Goal: Information Seeking & Learning: Learn about a topic

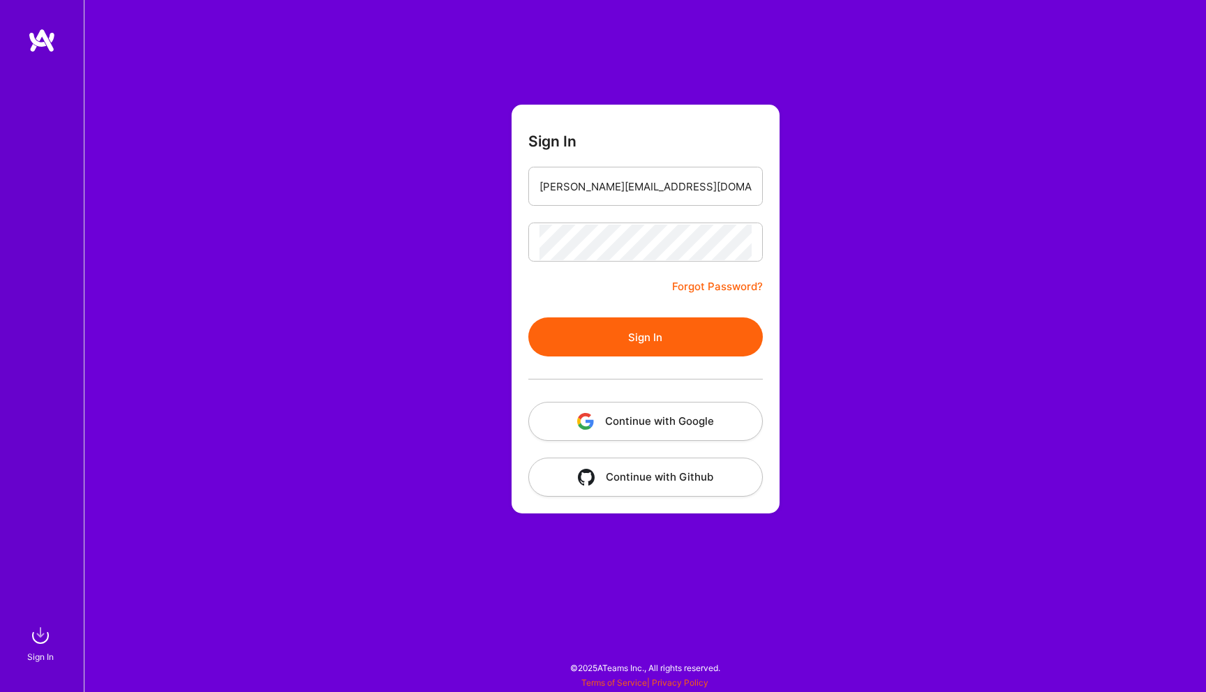
click at [692, 334] on button "Sign In" at bounding box center [645, 336] width 234 height 39
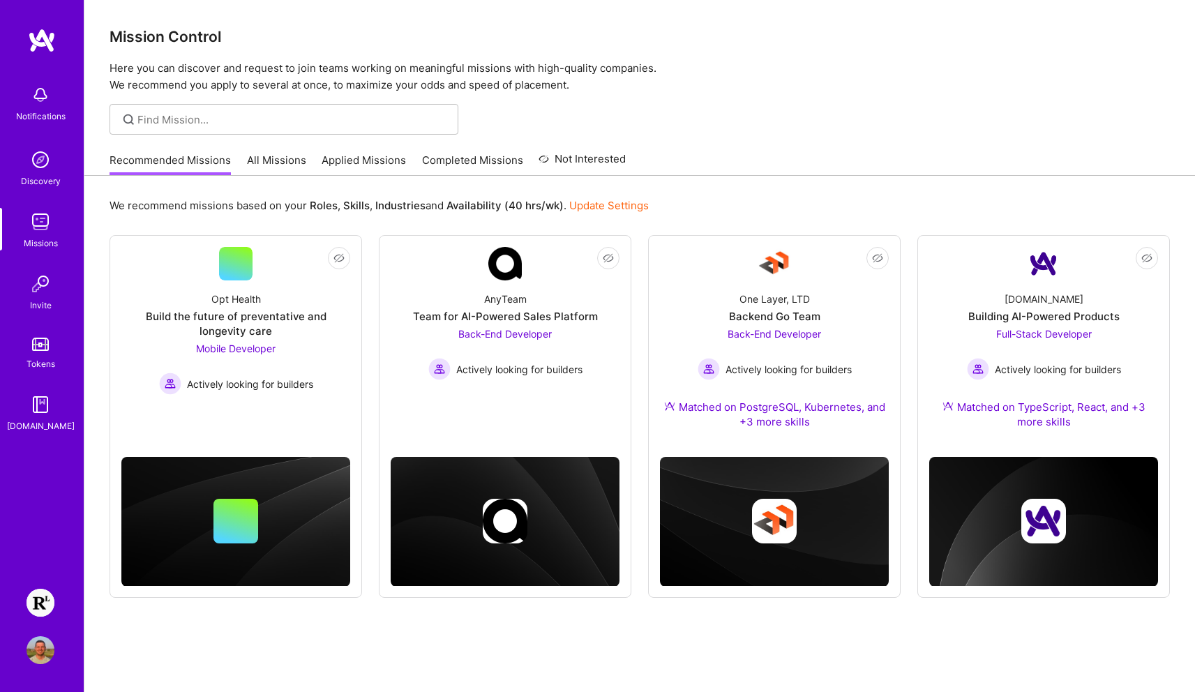
click at [48, 607] on img at bounding box center [41, 603] width 28 height 28
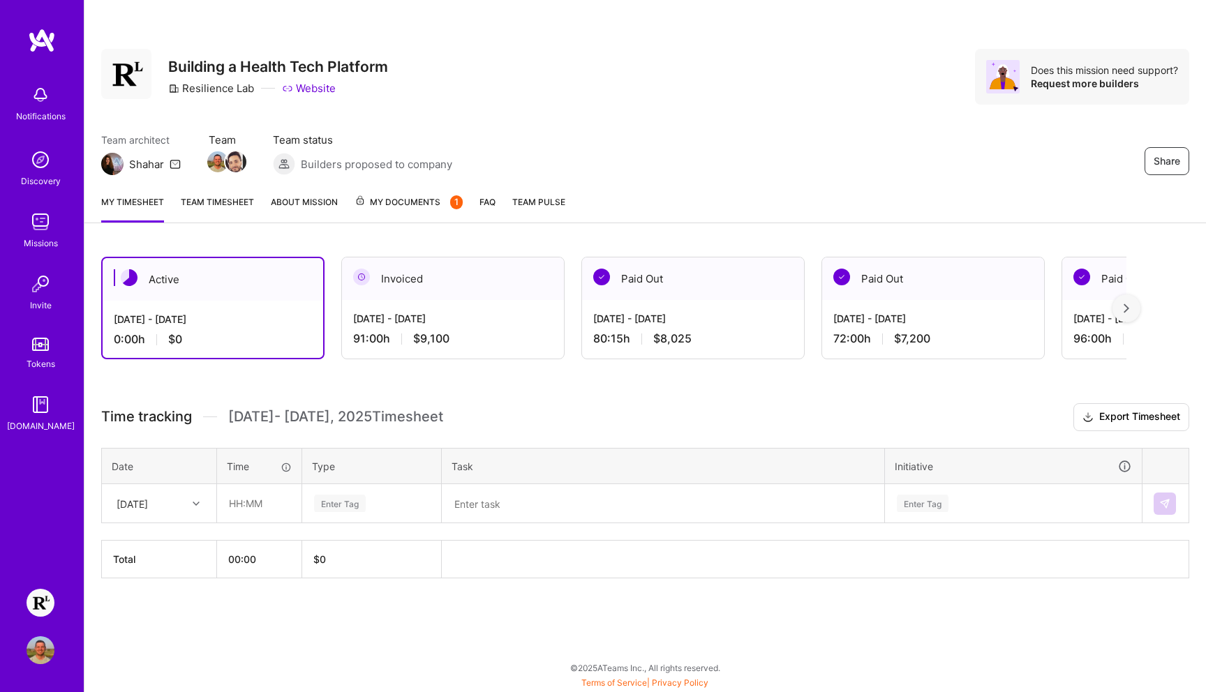
click at [504, 327] on div "[DATE] - [DATE] 91:00 h $9,100" at bounding box center [453, 328] width 222 height 57
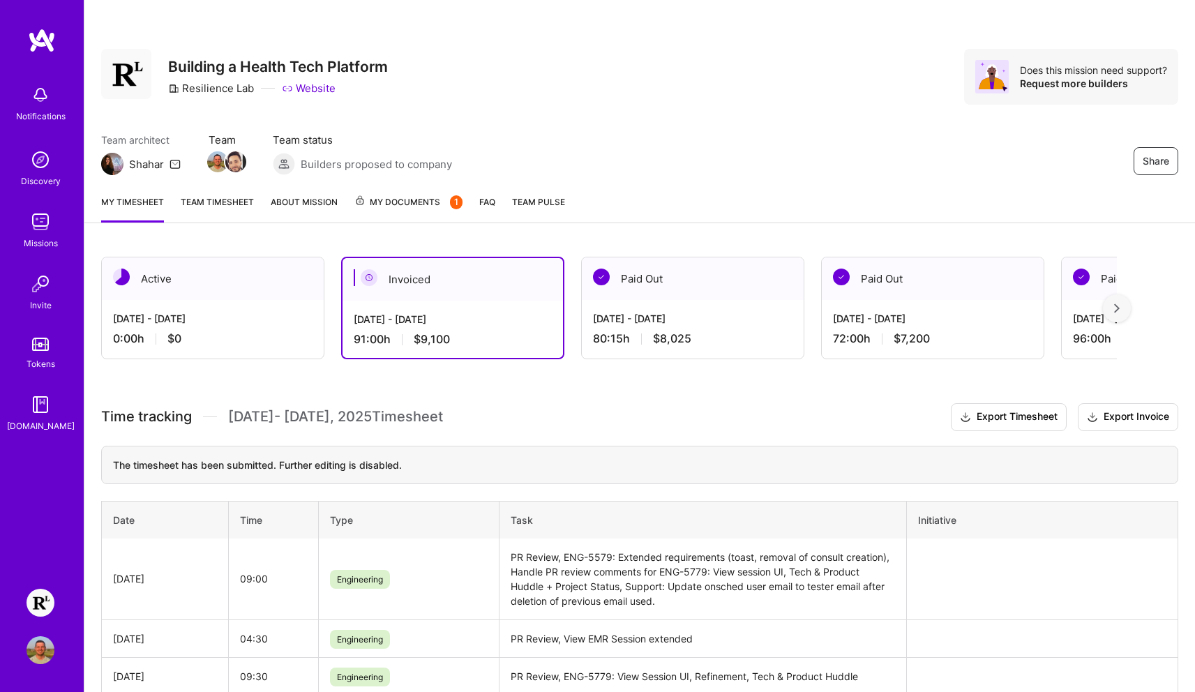
scroll to position [294, 0]
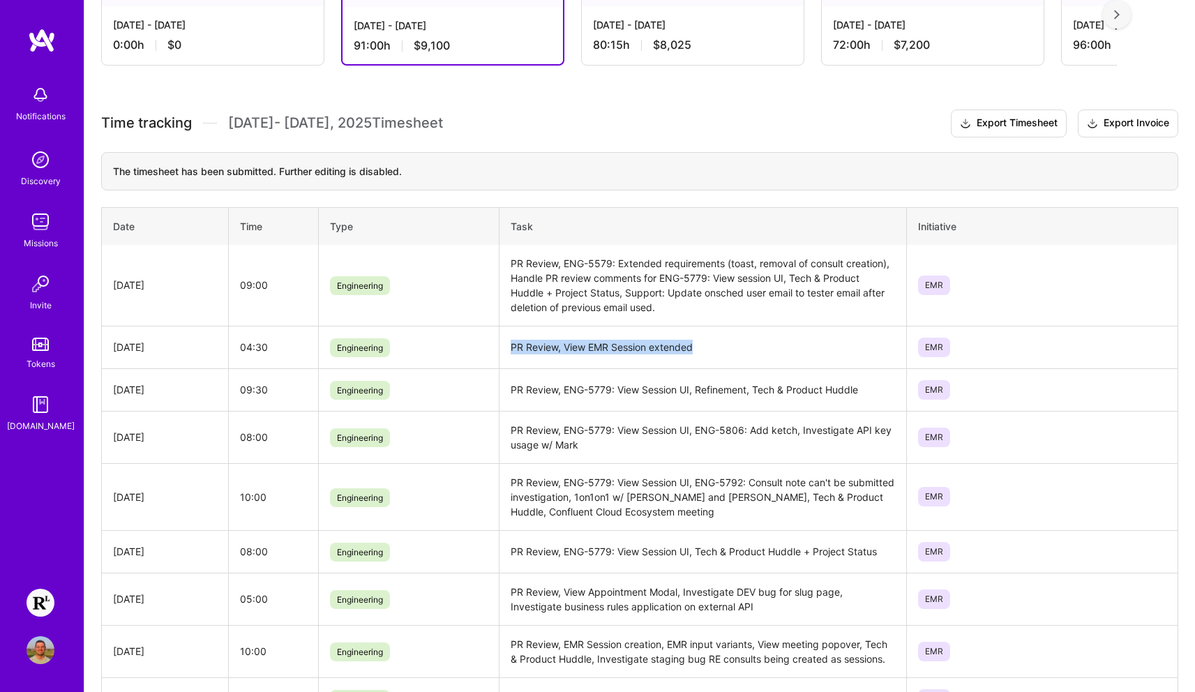
drag, startPoint x: 511, startPoint y: 346, endPoint x: 717, endPoint y: 346, distance: 206.5
click at [717, 346] on td "PR Review, View EMR Session extended" at bounding box center [703, 347] width 407 height 43
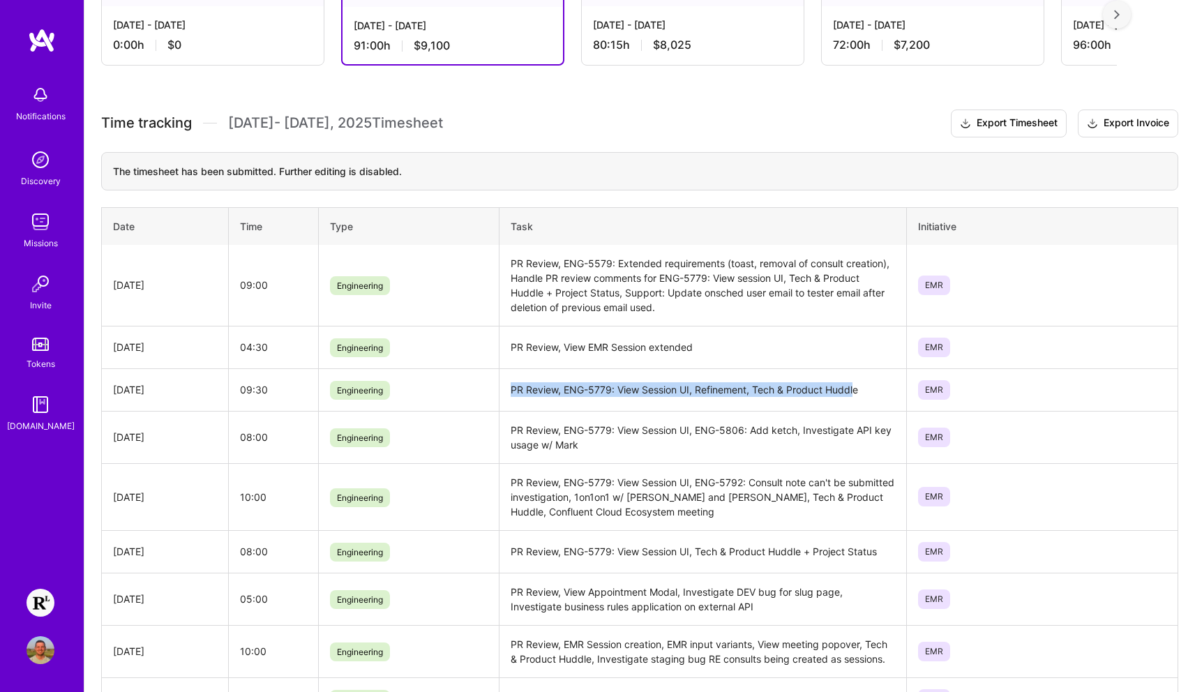
drag, startPoint x: 511, startPoint y: 390, endPoint x: 855, endPoint y: 389, distance: 344.0
click at [855, 389] on td "PR Review, ENG-5779: View Session UI, Refinement, Tech & Product Huddle" at bounding box center [703, 389] width 407 height 43
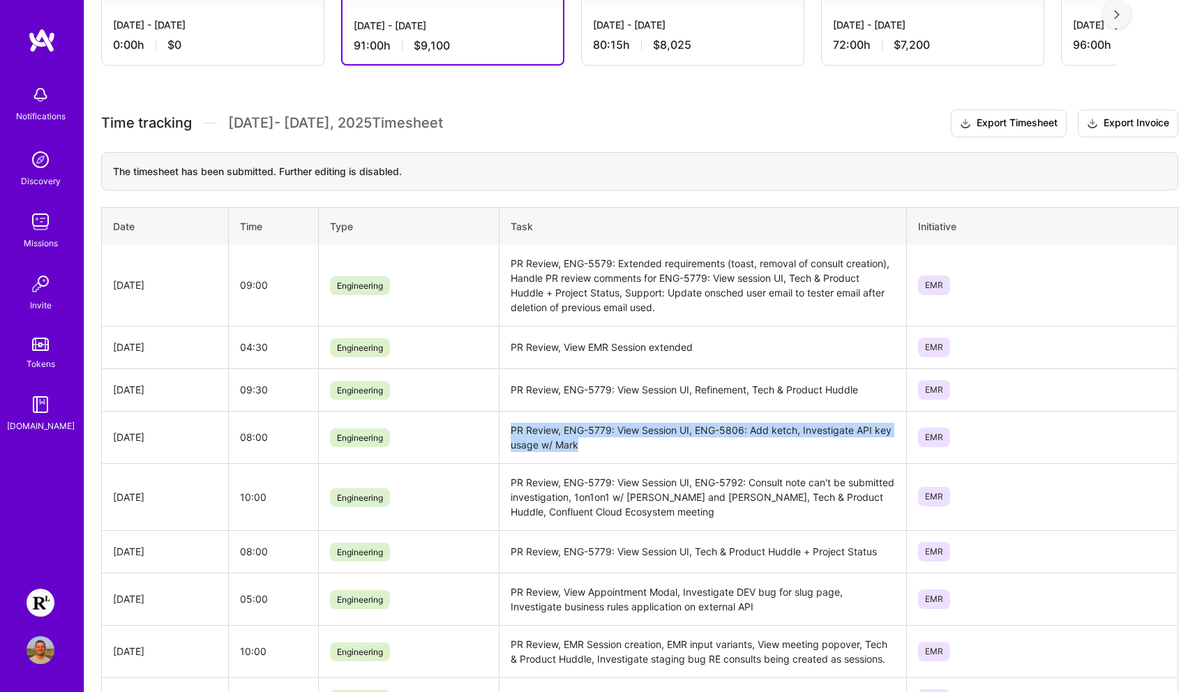
drag, startPoint x: 513, startPoint y: 426, endPoint x: 638, endPoint y: 440, distance: 125.7
click at [640, 437] on td "PR Review, ENG-5779: View Session UI, ENG-5806: Add ketch, Investigate API key …" at bounding box center [703, 437] width 407 height 52
click at [638, 440] on td "PR Review, ENG-5779: View Session UI, ENG-5806: Add ketch, Investigate API key …" at bounding box center [703, 437] width 407 height 52
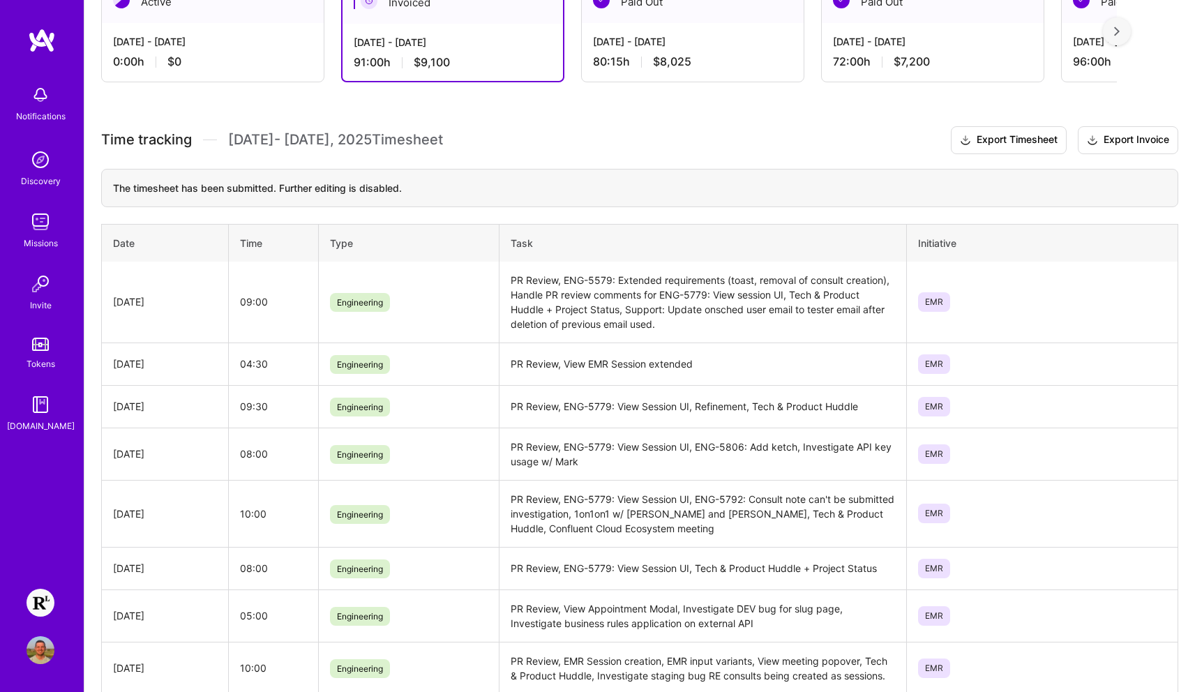
scroll to position [361, 0]
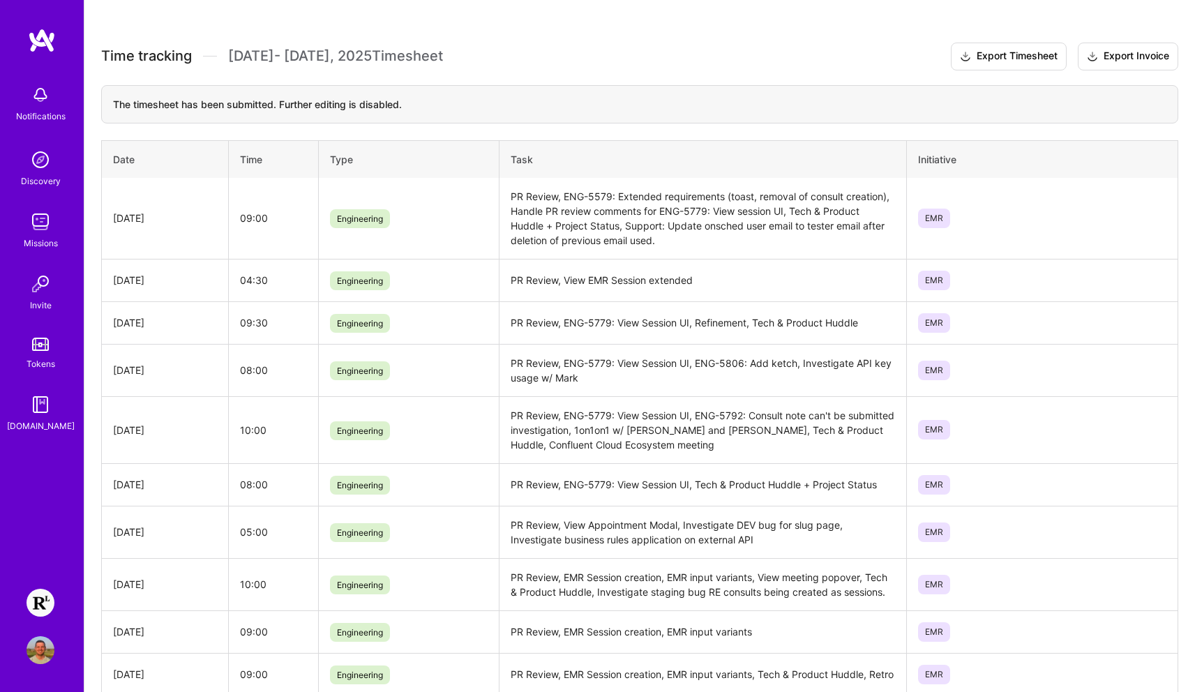
click at [45, 602] on img at bounding box center [41, 603] width 28 height 28
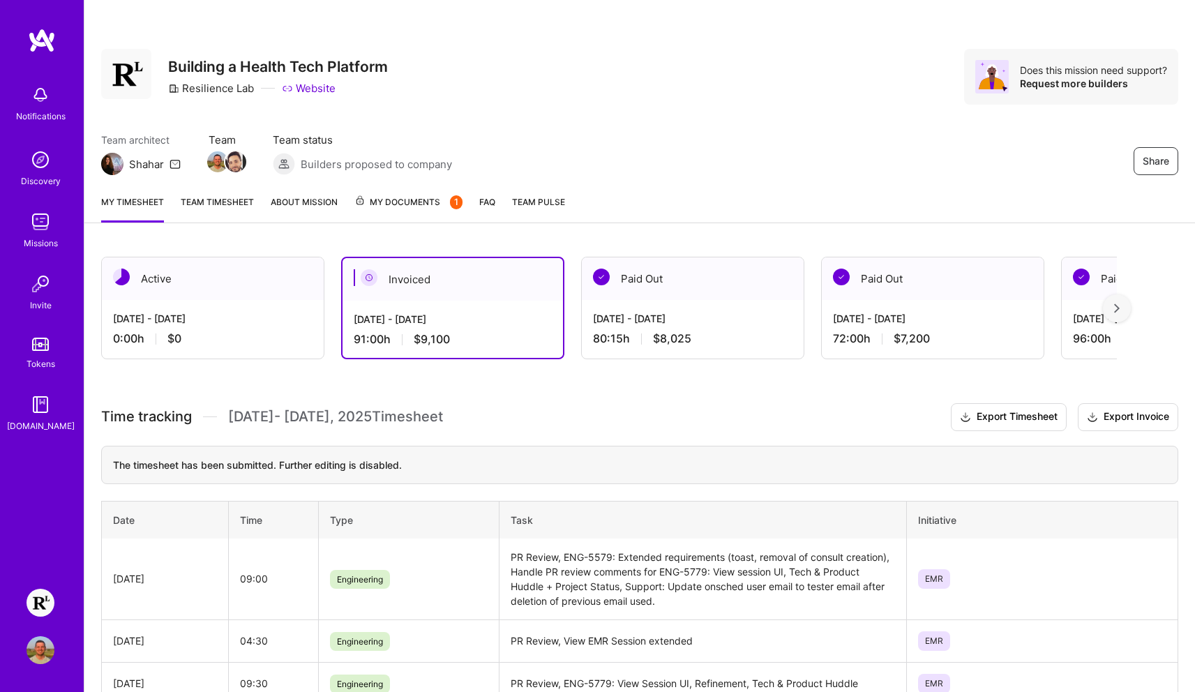
click at [411, 193] on div "My timesheet Team timesheet About Mission My Documents 1 FAQ Team Pulse" at bounding box center [639, 203] width 1111 height 40
click at [414, 197] on span "My Documents 1" at bounding box center [408, 202] width 108 height 15
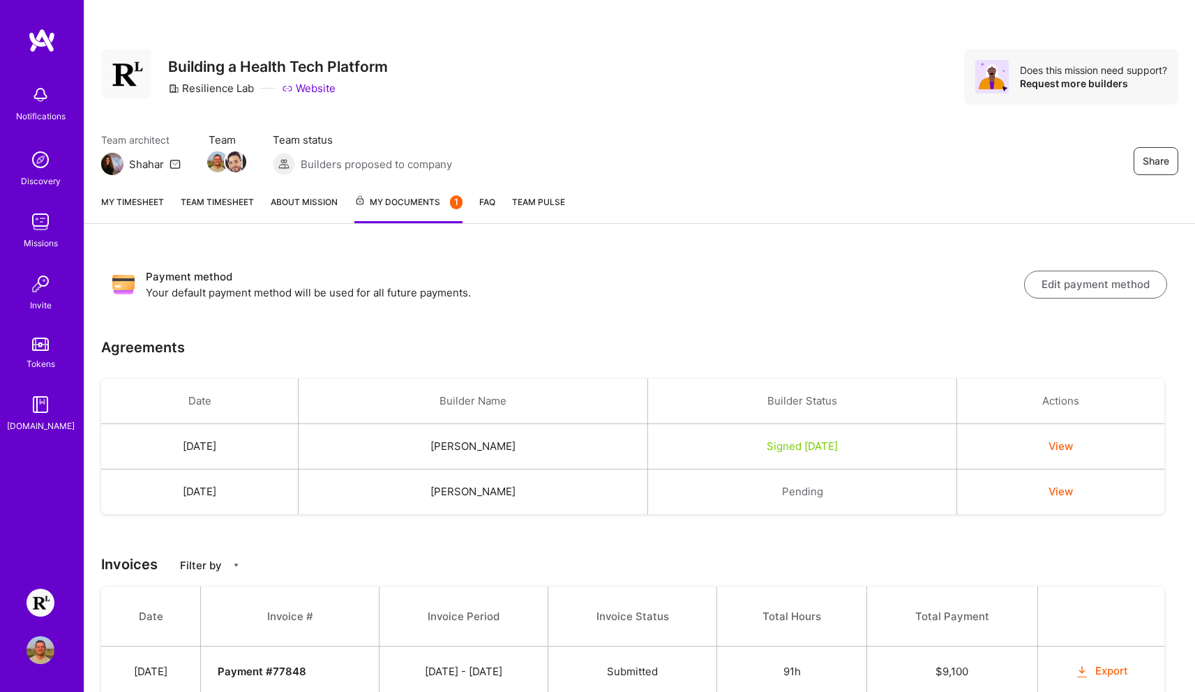
click at [1083, 291] on button "Edit payment method" at bounding box center [1095, 285] width 143 height 28
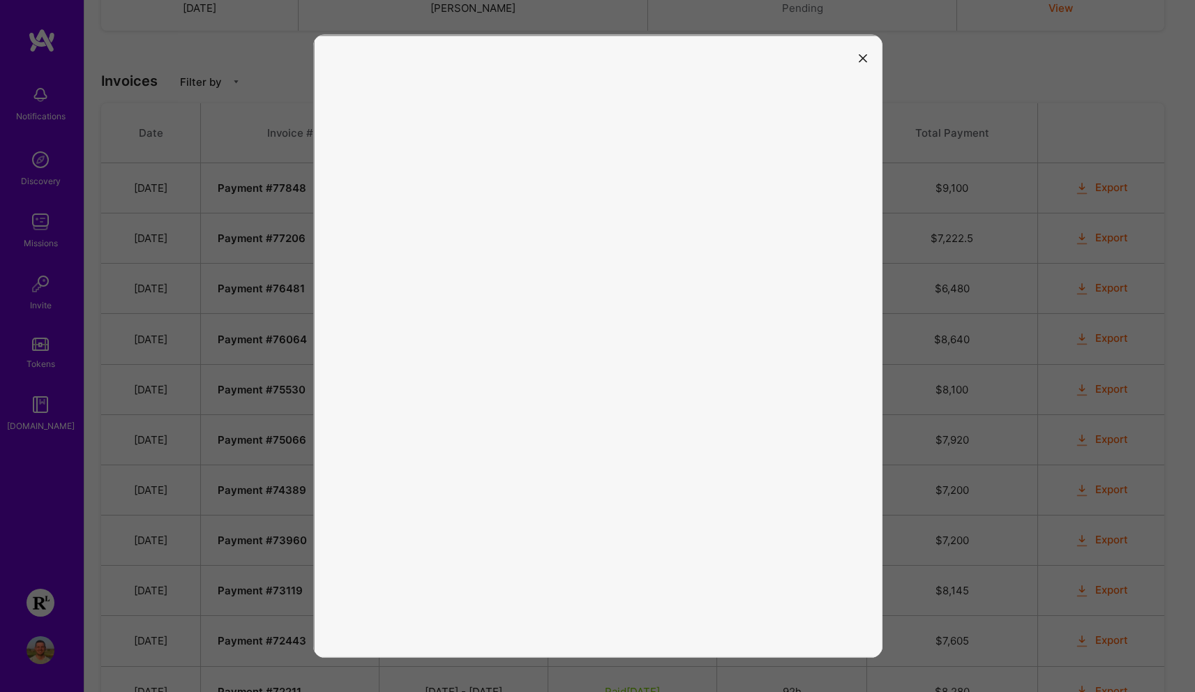
scroll to position [322, 0]
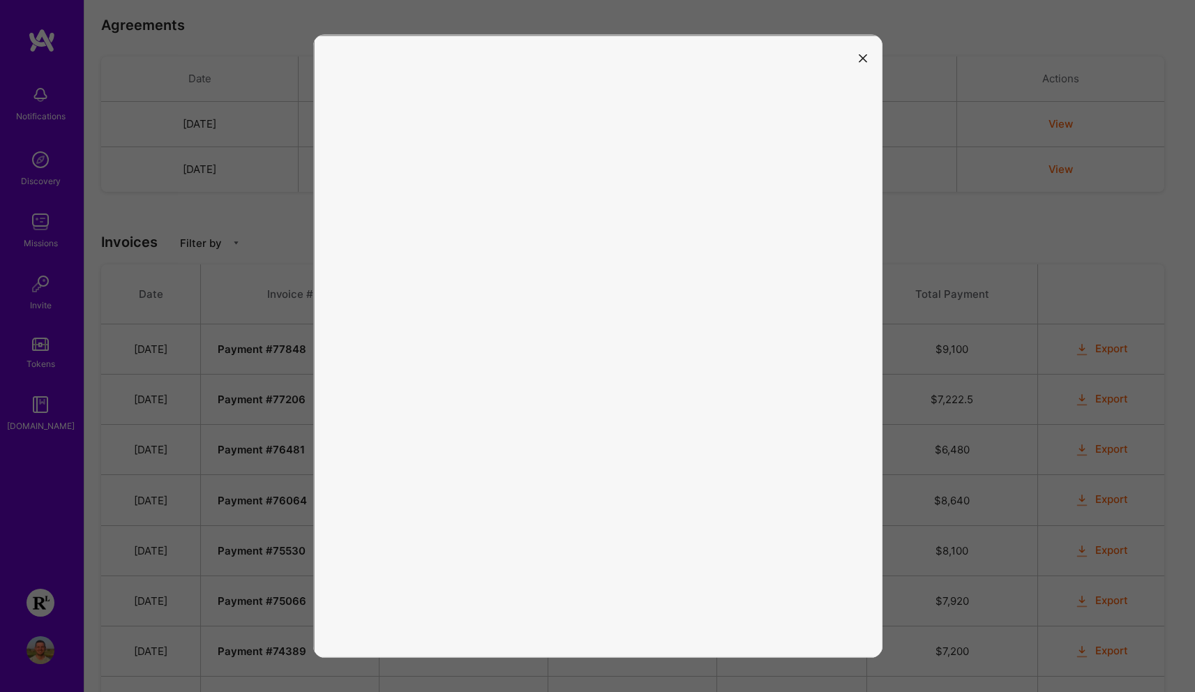
click at [861, 53] on button "modal" at bounding box center [863, 57] width 17 height 23
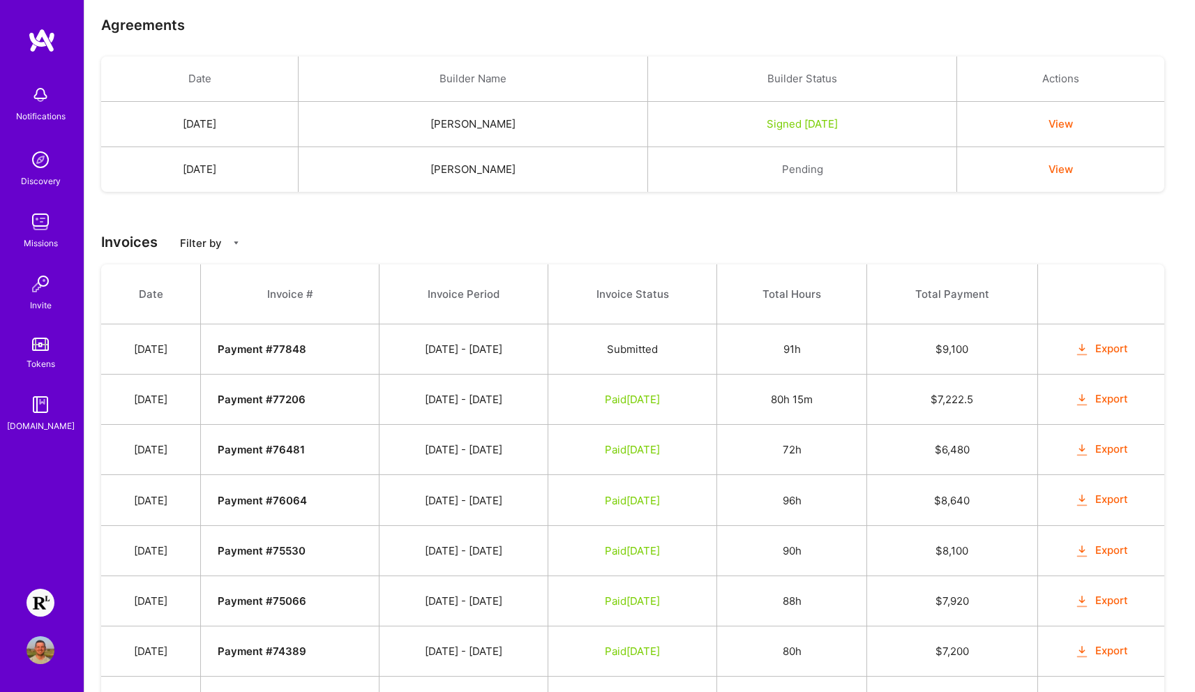
scroll to position [0, 0]
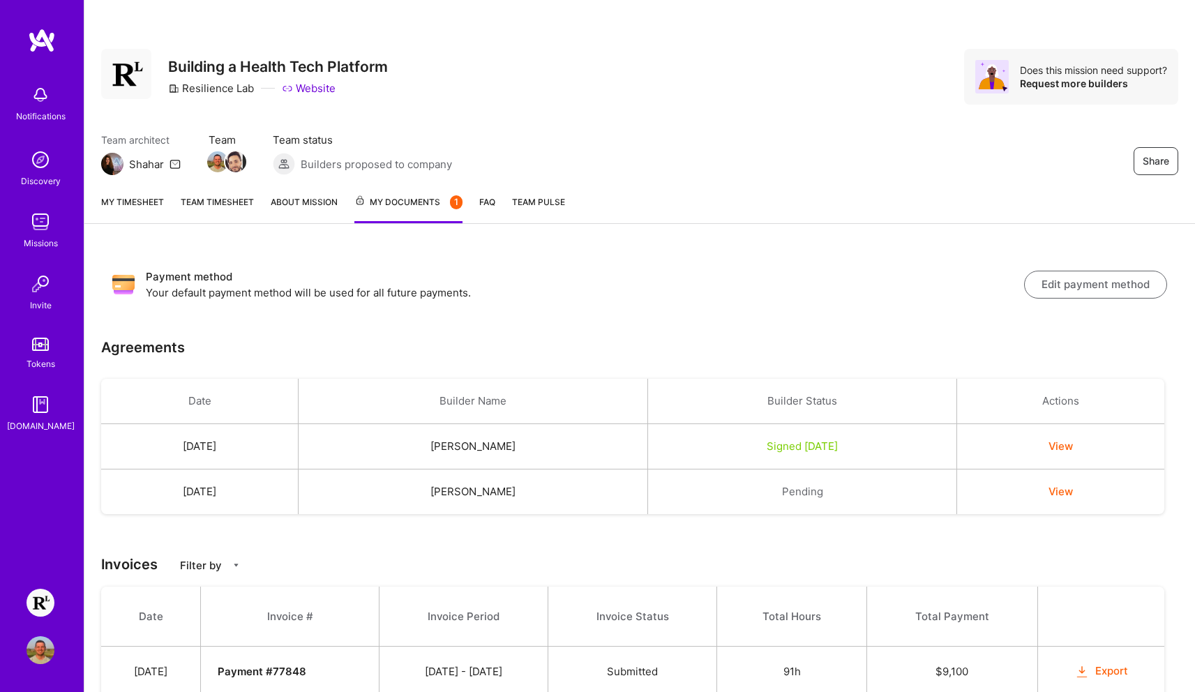
click at [125, 208] on link "My timesheet" at bounding box center [132, 209] width 63 height 29
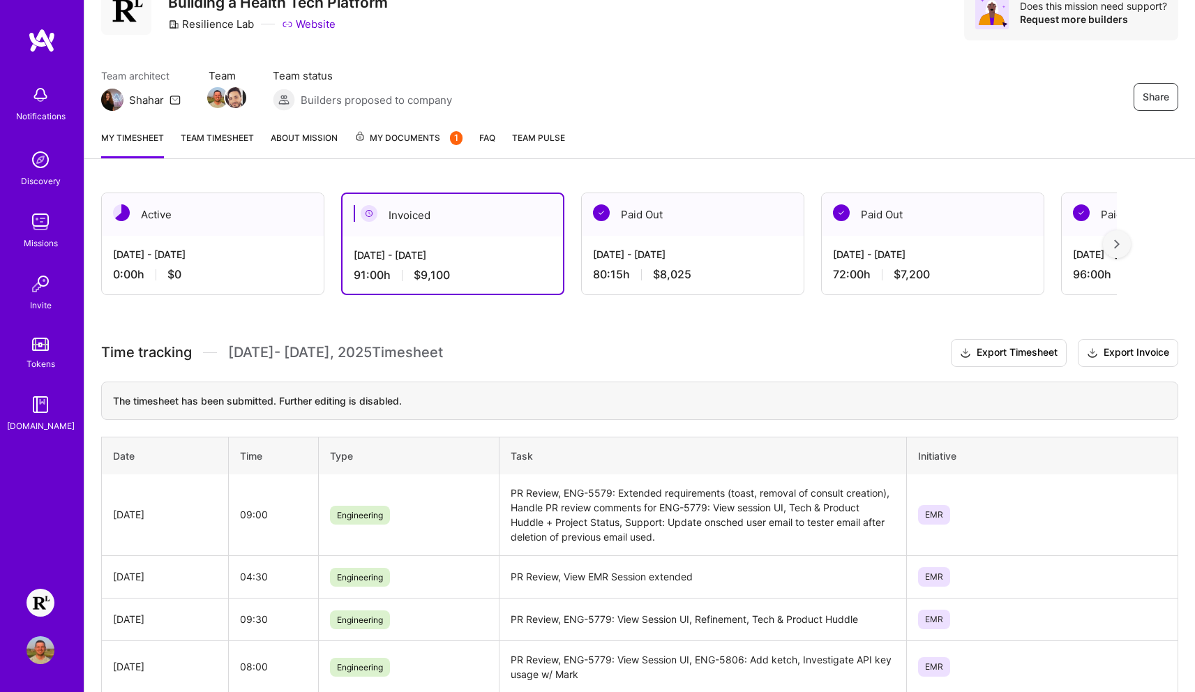
scroll to position [82, 0]
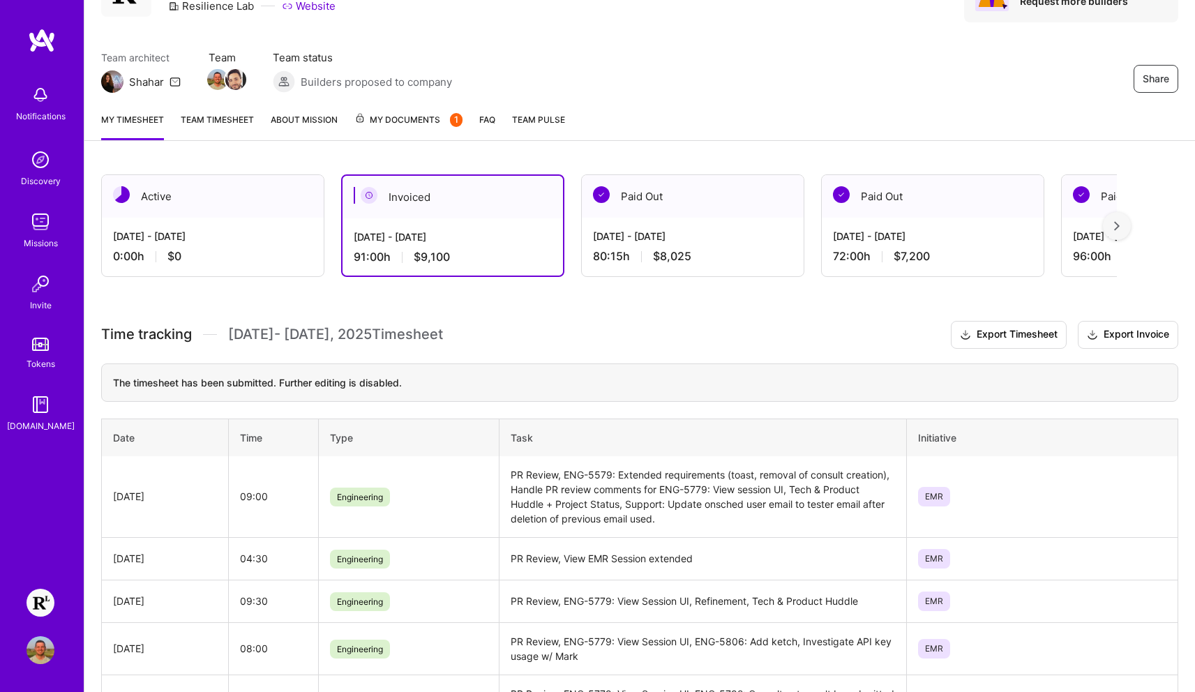
click at [493, 334] on h3 "Time tracking [DATE] - [DATE] Timesheet Export Timesheet Export Invoice" at bounding box center [639, 335] width 1077 height 28
drag, startPoint x: 442, startPoint y: 336, endPoint x: 228, endPoint y: 334, distance: 213.5
click at [228, 334] on h3 "Time tracking [DATE] - [DATE] Timesheet Export Timesheet Export Invoice" at bounding box center [639, 335] width 1077 height 28
click at [231, 334] on span "[DATE] - [DATE] Timesheet" at bounding box center [335, 334] width 215 height 17
drag, startPoint x: 230, startPoint y: 334, endPoint x: 442, endPoint y: 332, distance: 212.8
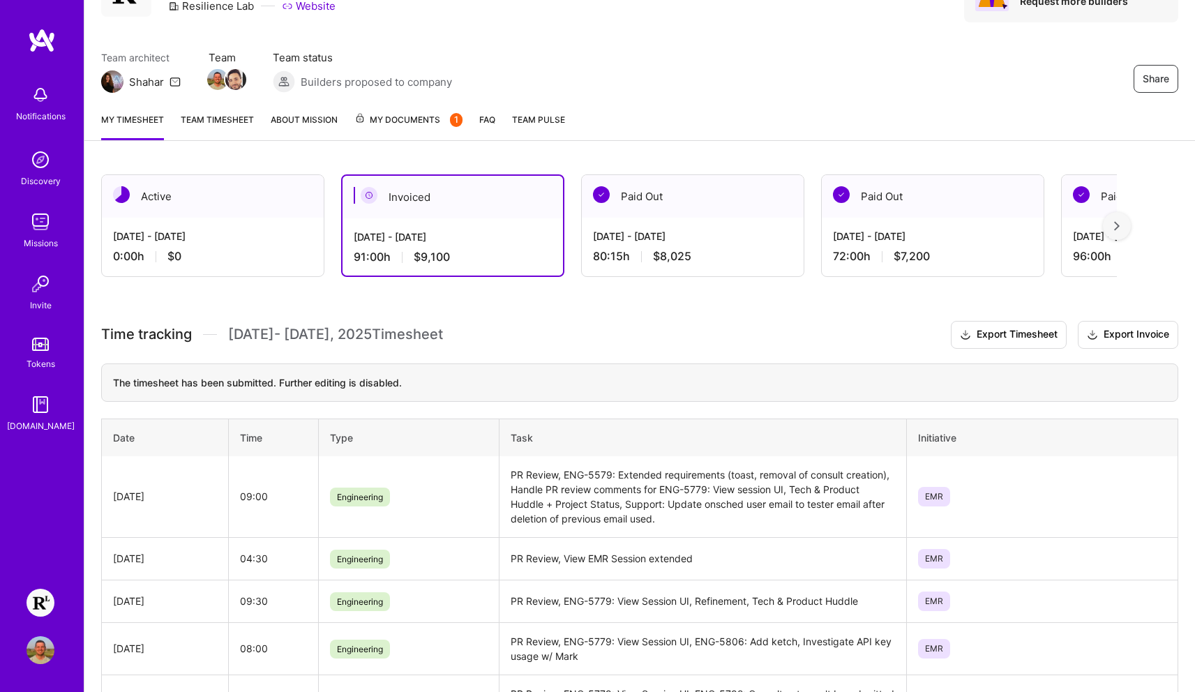
click at [442, 332] on h3 "Time tracking [DATE] - [DATE] Timesheet Export Timesheet Export Invoice" at bounding box center [639, 335] width 1077 height 28
click at [487, 331] on h3 "Time tracking [DATE] - [DATE] Timesheet Export Timesheet Export Invoice" at bounding box center [639, 335] width 1077 height 28
click at [1120, 229] on img at bounding box center [1117, 226] width 6 height 10
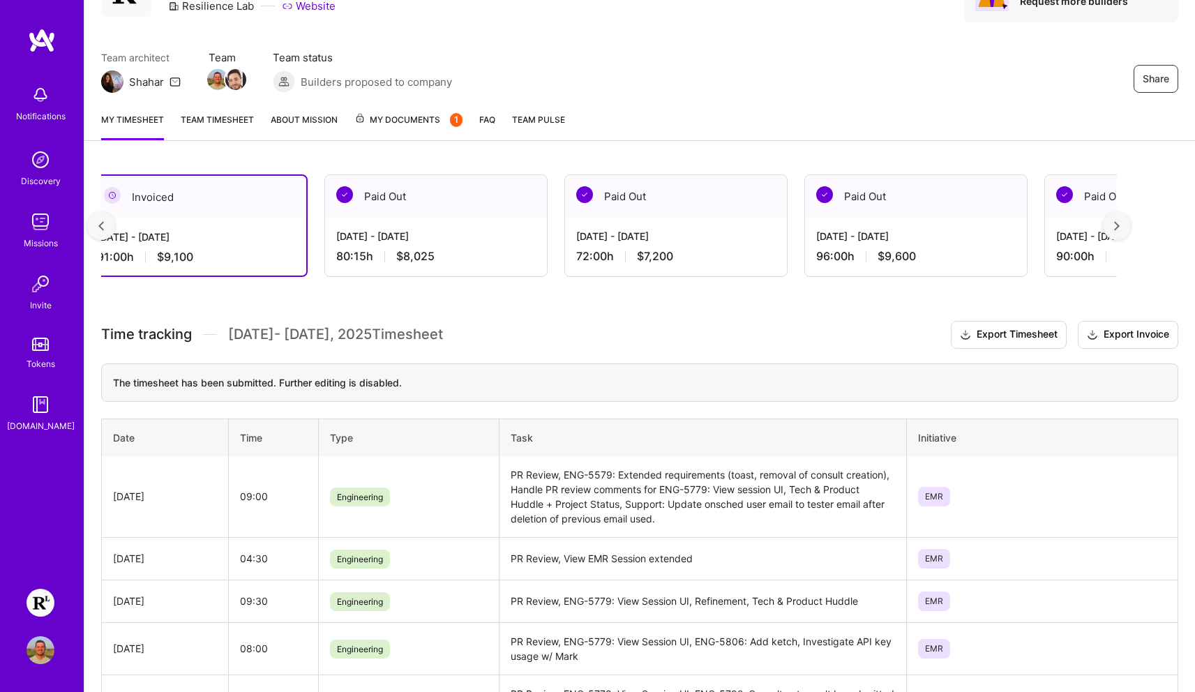
click at [1120, 229] on img at bounding box center [1117, 226] width 6 height 10
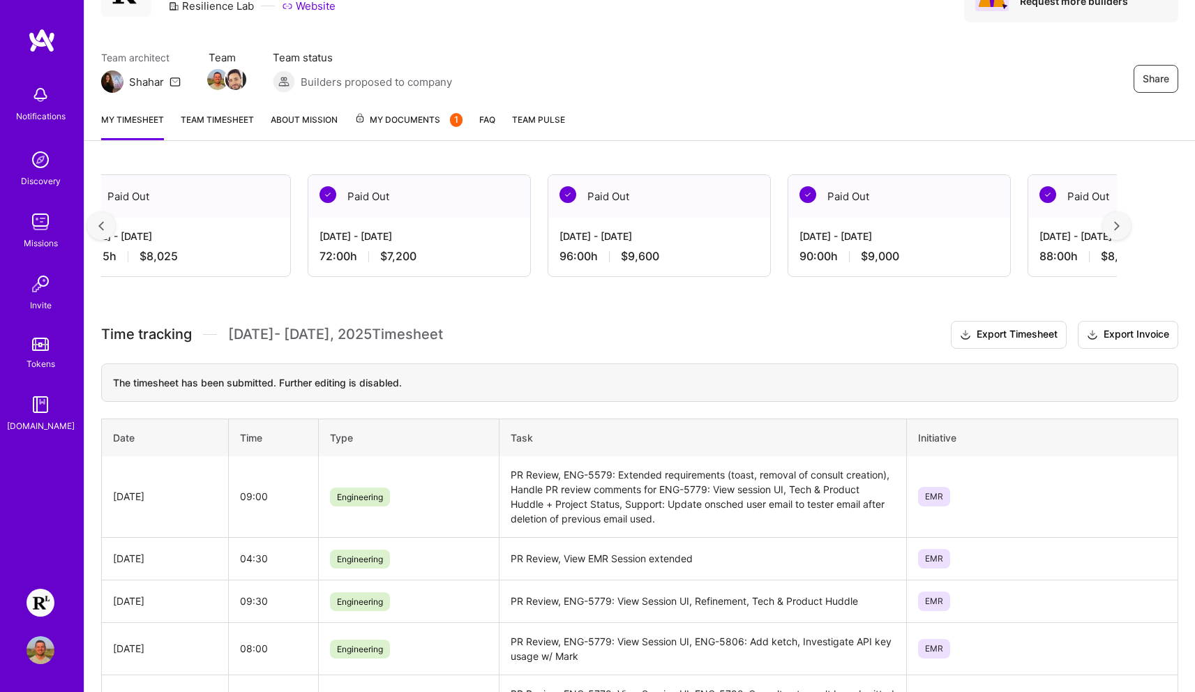
click at [1120, 229] on img at bounding box center [1117, 226] width 6 height 10
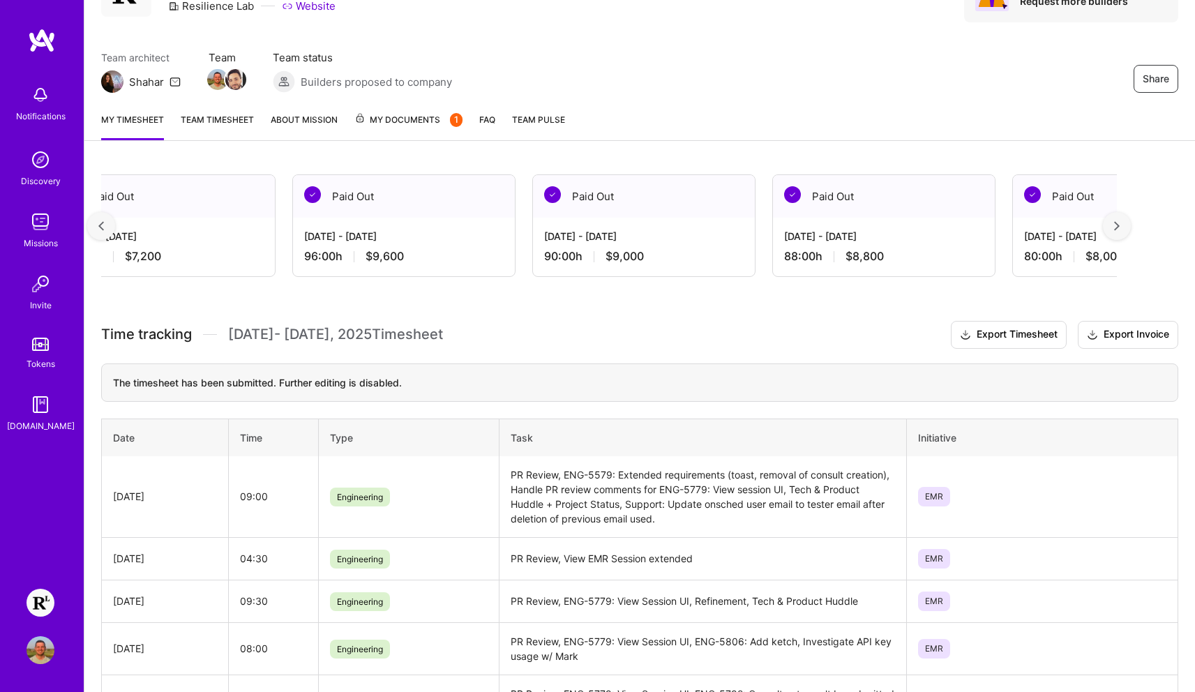
scroll to position [0, 770]
click at [101, 220] on div at bounding box center [101, 226] width 28 height 28
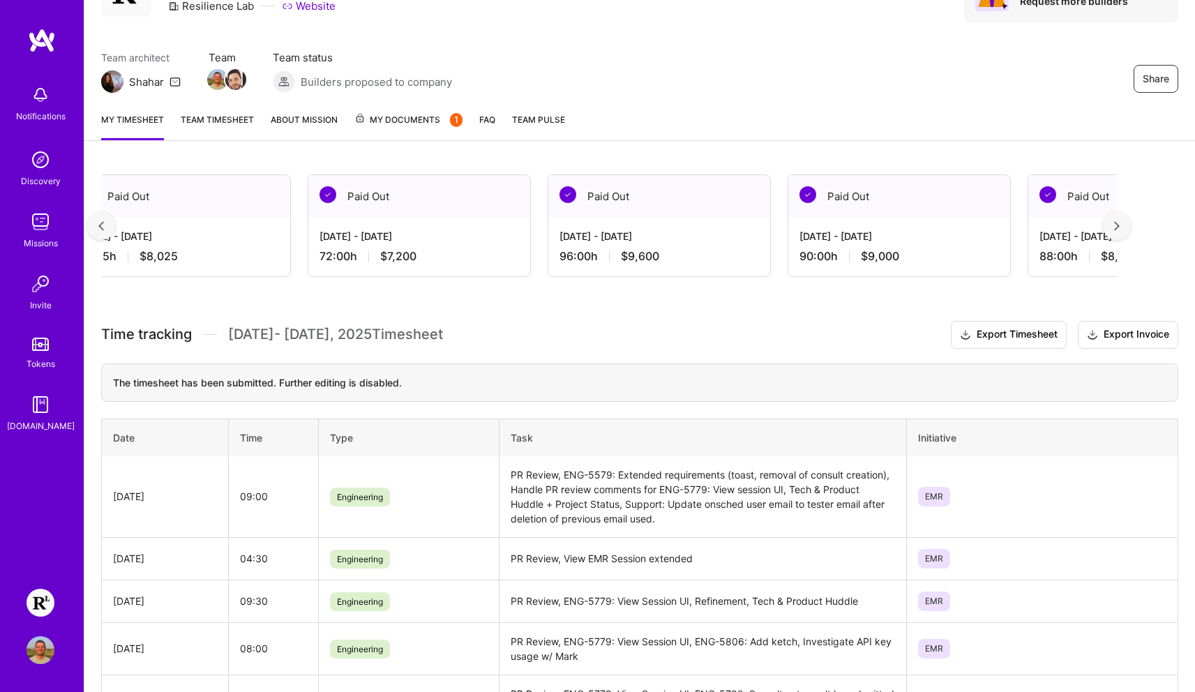
click at [101, 220] on div at bounding box center [101, 226] width 28 height 28
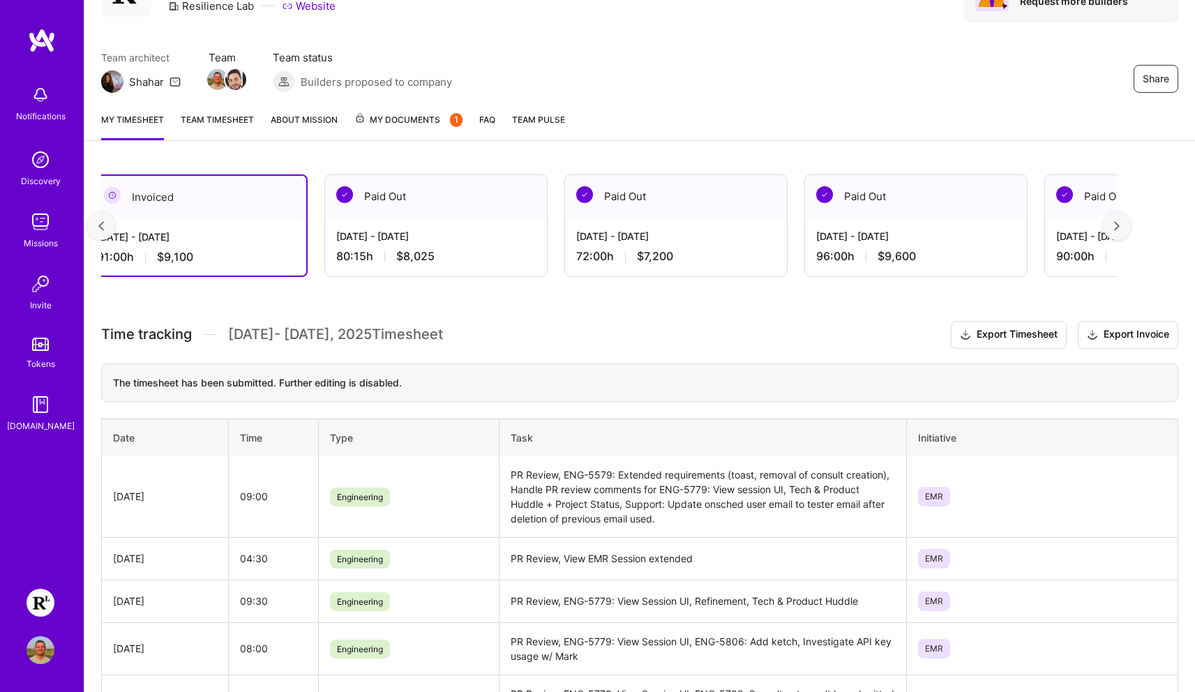
click at [101, 220] on div at bounding box center [101, 226] width 28 height 28
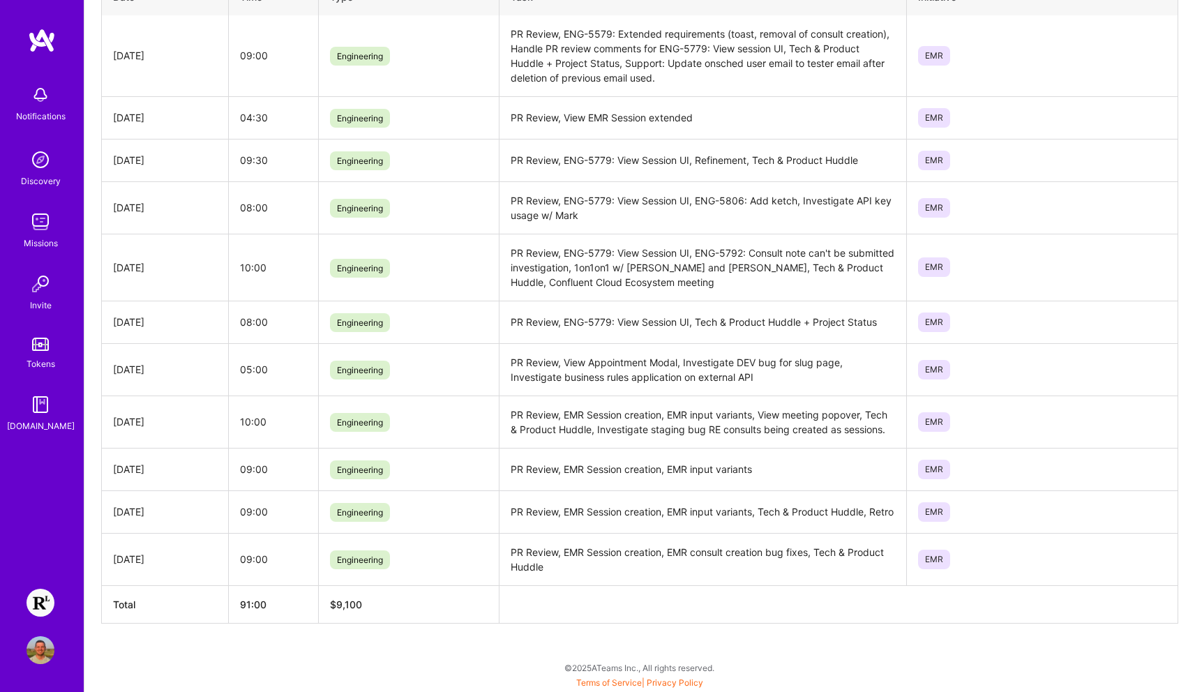
scroll to position [0, 0]
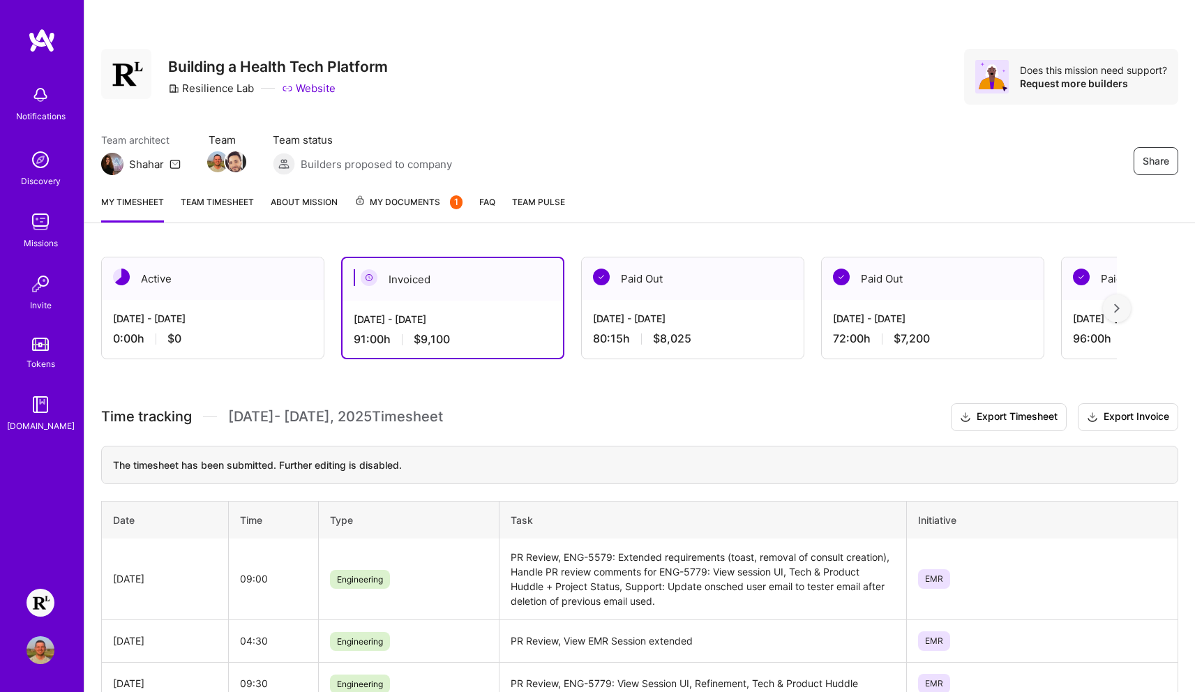
click at [196, 293] on div "Active" at bounding box center [213, 278] width 222 height 43
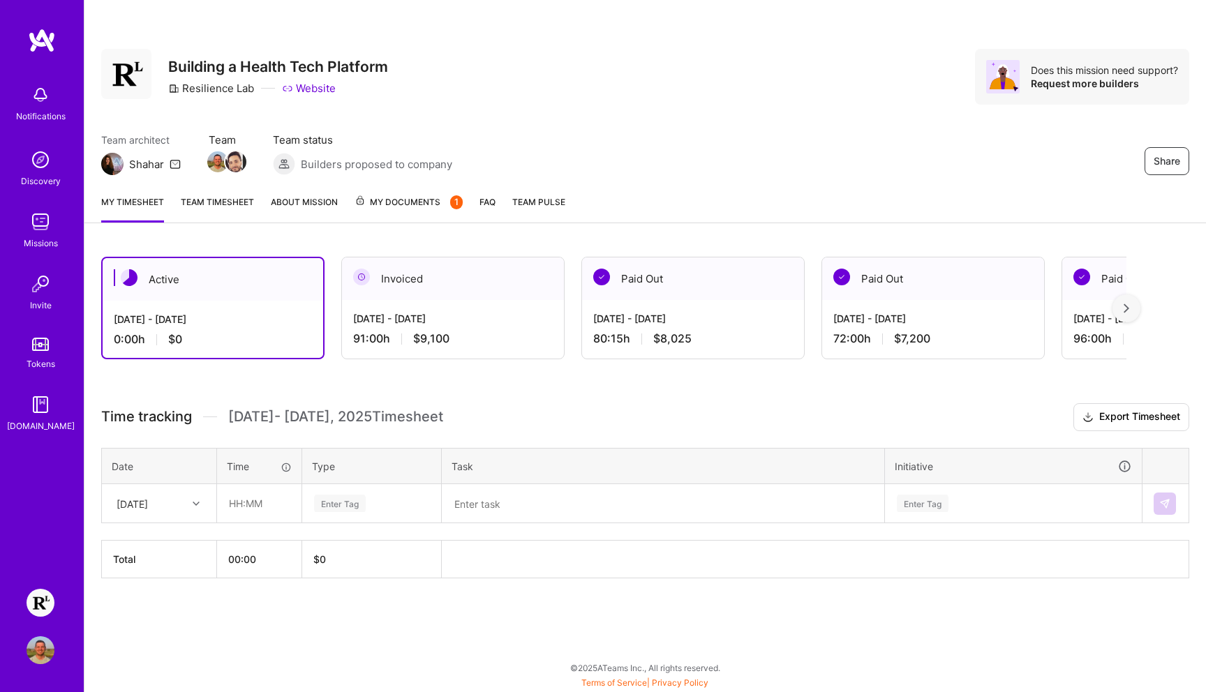
click at [423, 206] on span "My Documents 1" at bounding box center [408, 202] width 108 height 15
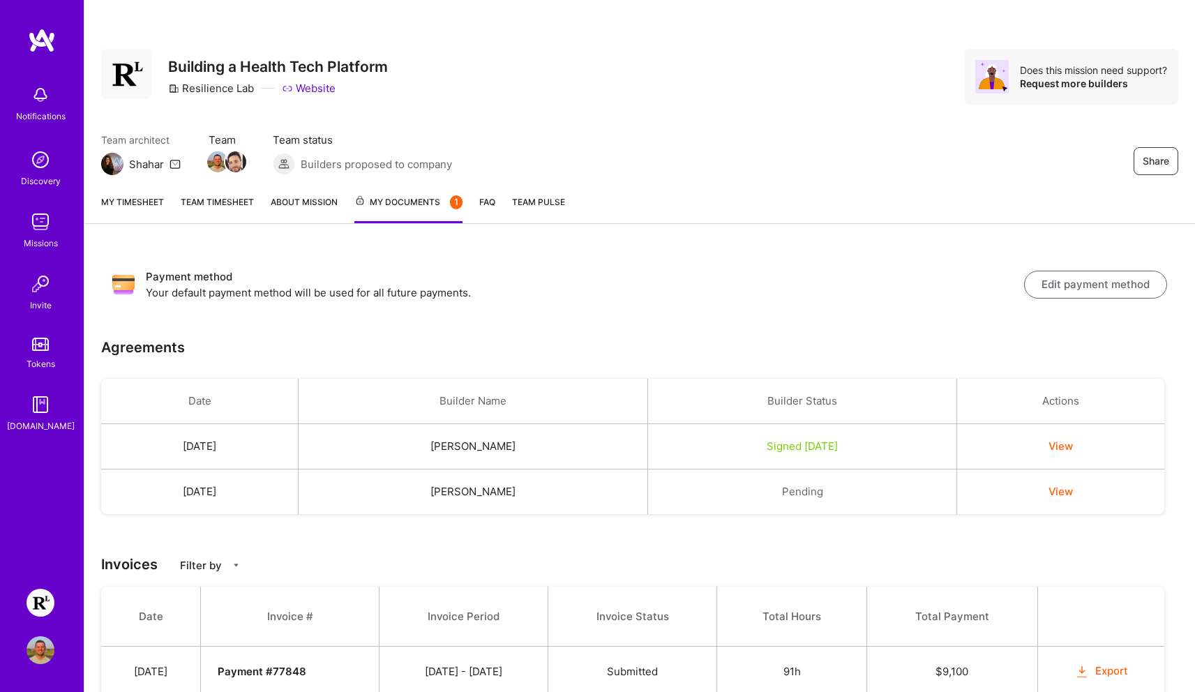
click at [118, 163] on img at bounding box center [112, 164] width 22 height 22
drag, startPoint x: 130, startPoint y: 162, endPoint x: 163, endPoint y: 165, distance: 33.0
click at [163, 165] on div "Shahar" at bounding box center [146, 164] width 35 height 15
click at [147, 173] on div "Shahar" at bounding box center [141, 164] width 80 height 22
click at [490, 195] on link "FAQ" at bounding box center [487, 209] width 16 height 29
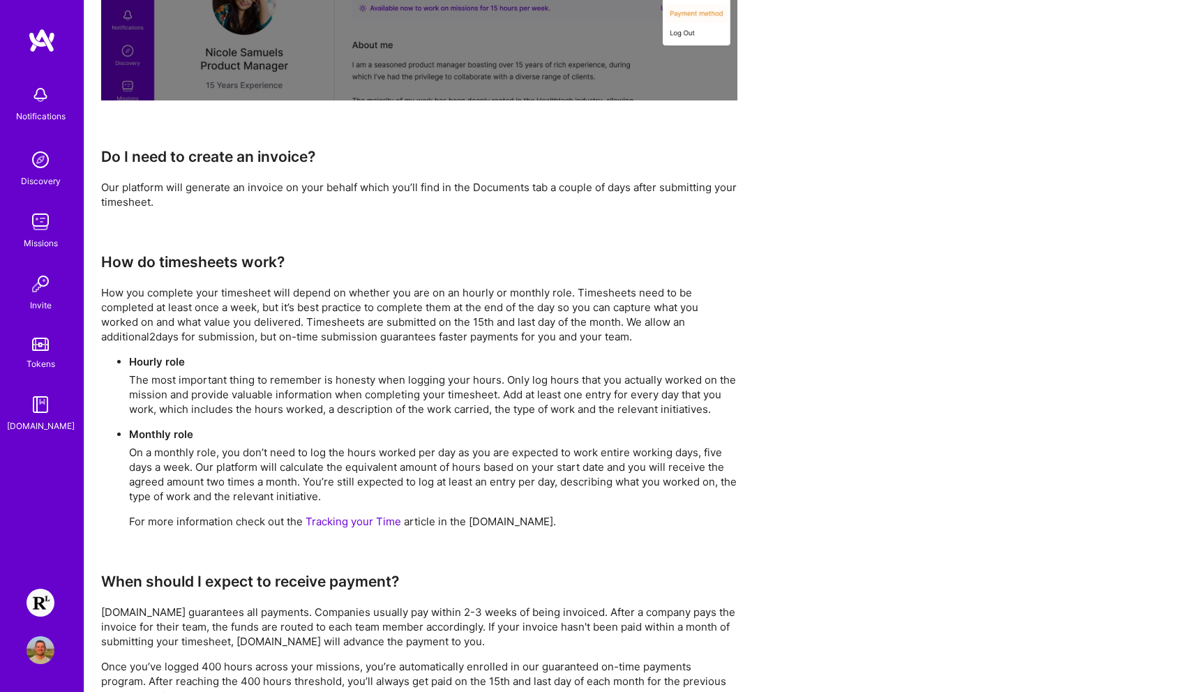
scroll to position [978, 0]
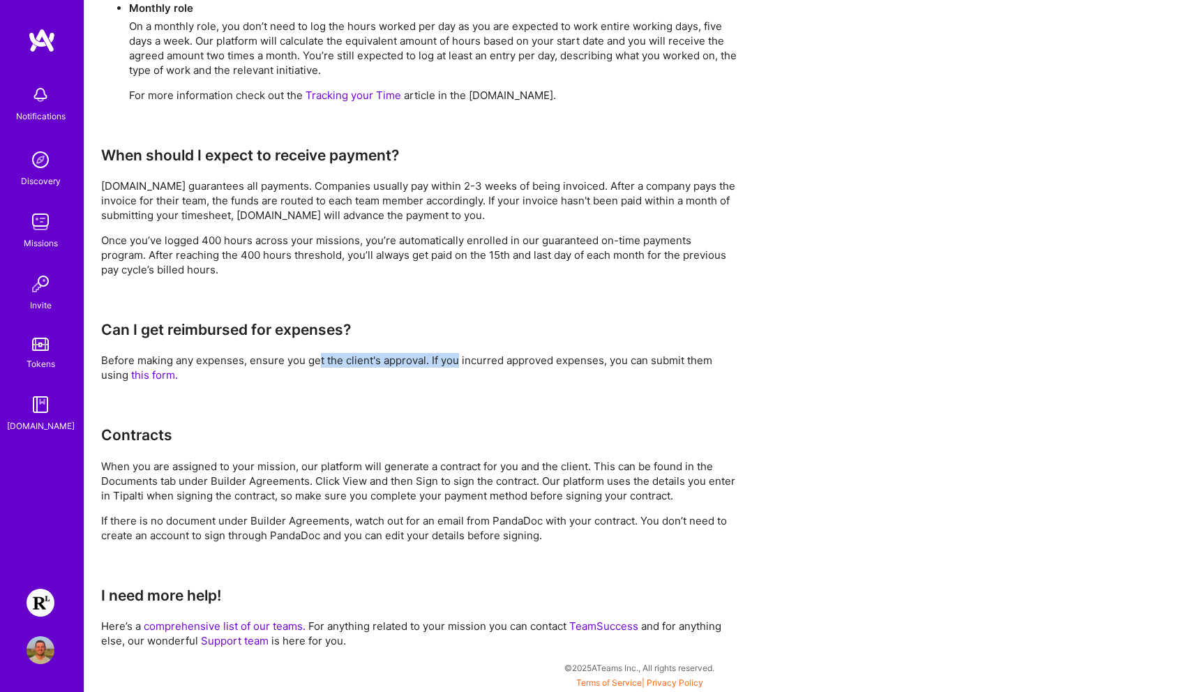
drag, startPoint x: 316, startPoint y: 359, endPoint x: 457, endPoint y: 359, distance: 140.9
click at [457, 359] on p "Before making any expenses, ensure you get the client's approval. If you incurr…" at bounding box center [419, 367] width 636 height 29
click at [470, 358] on p "Before making any expenses, ensure you get the client's approval. If you incurr…" at bounding box center [419, 367] width 636 height 29
drag, startPoint x: 516, startPoint y: 359, endPoint x: 628, endPoint y: 359, distance: 112.3
click at [622, 359] on p "Before making any expenses, ensure you get the client's approval. If you incurr…" at bounding box center [419, 367] width 636 height 29
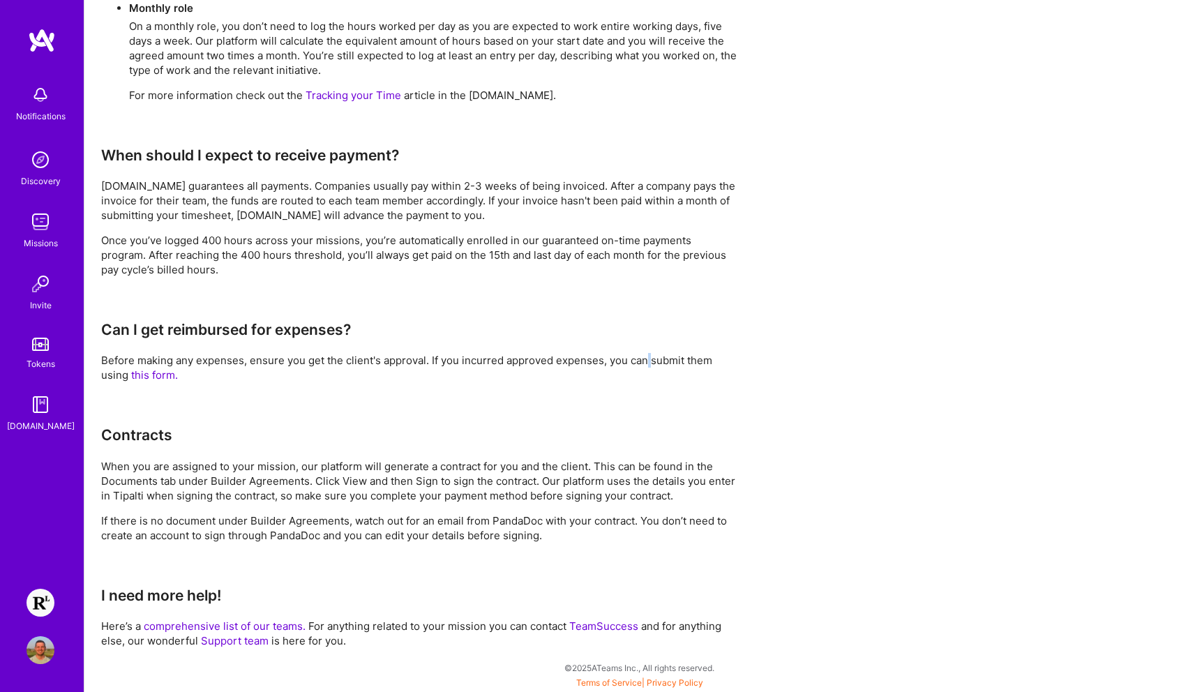
drag, startPoint x: 650, startPoint y: 360, endPoint x: 682, endPoint y: 363, distance: 32.3
click at [651, 360] on p "Before making any expenses, ensure you get the client's approval. If you incurr…" at bounding box center [419, 367] width 636 height 29
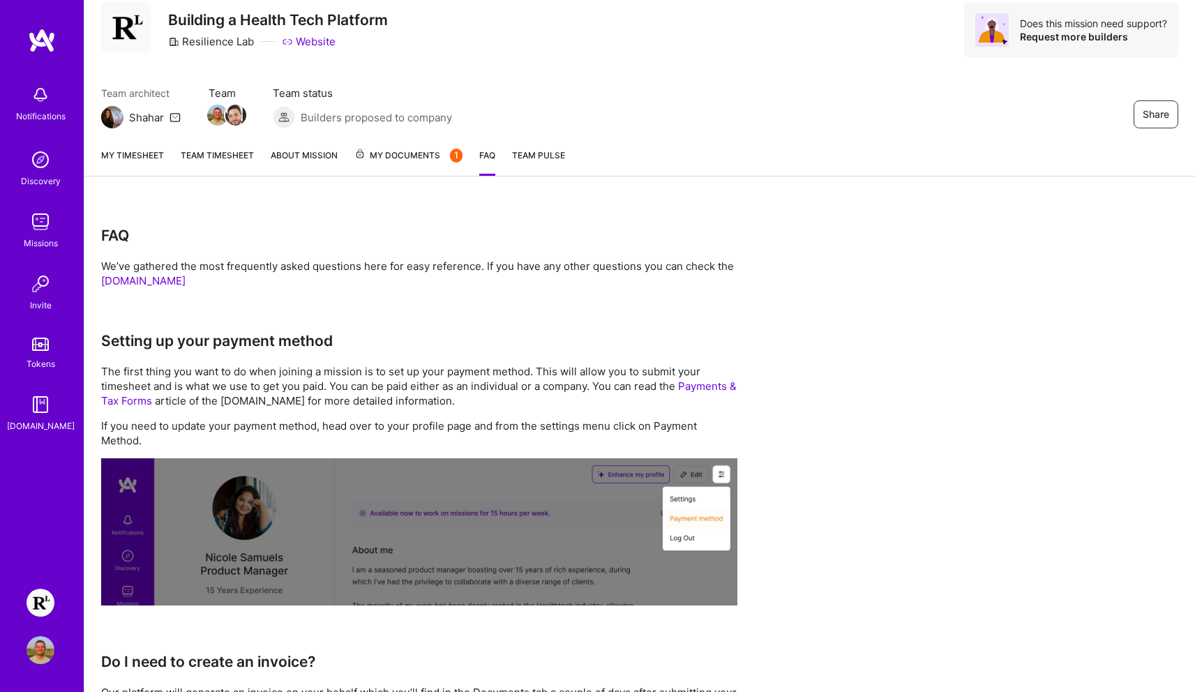
scroll to position [0, 0]
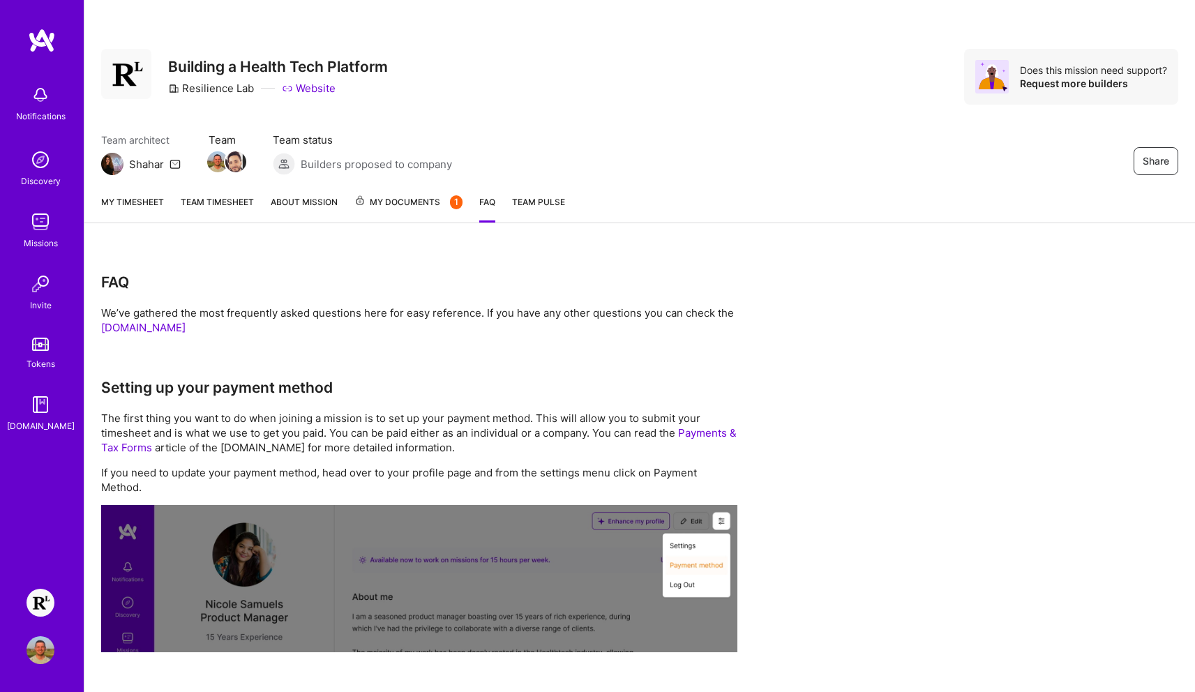
click at [529, 200] on span "Team Pulse" at bounding box center [538, 202] width 53 height 10
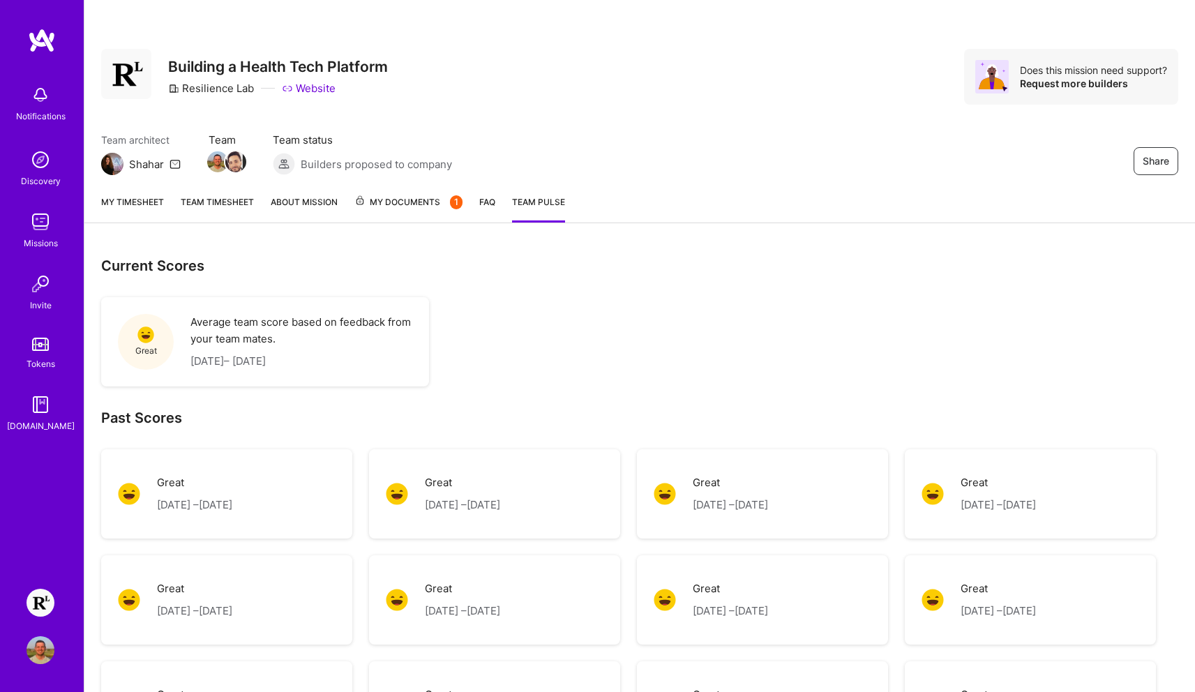
click at [488, 204] on link "FAQ" at bounding box center [487, 209] width 16 height 28
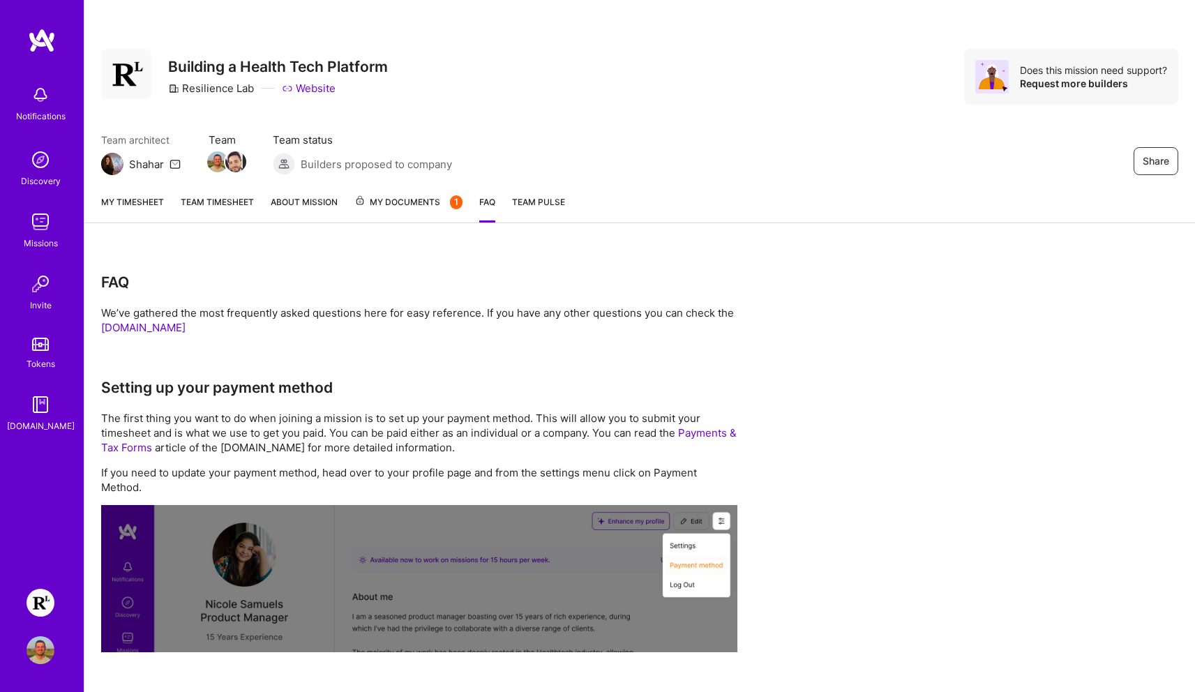
click at [420, 197] on span "My Documents 1" at bounding box center [408, 202] width 108 height 15
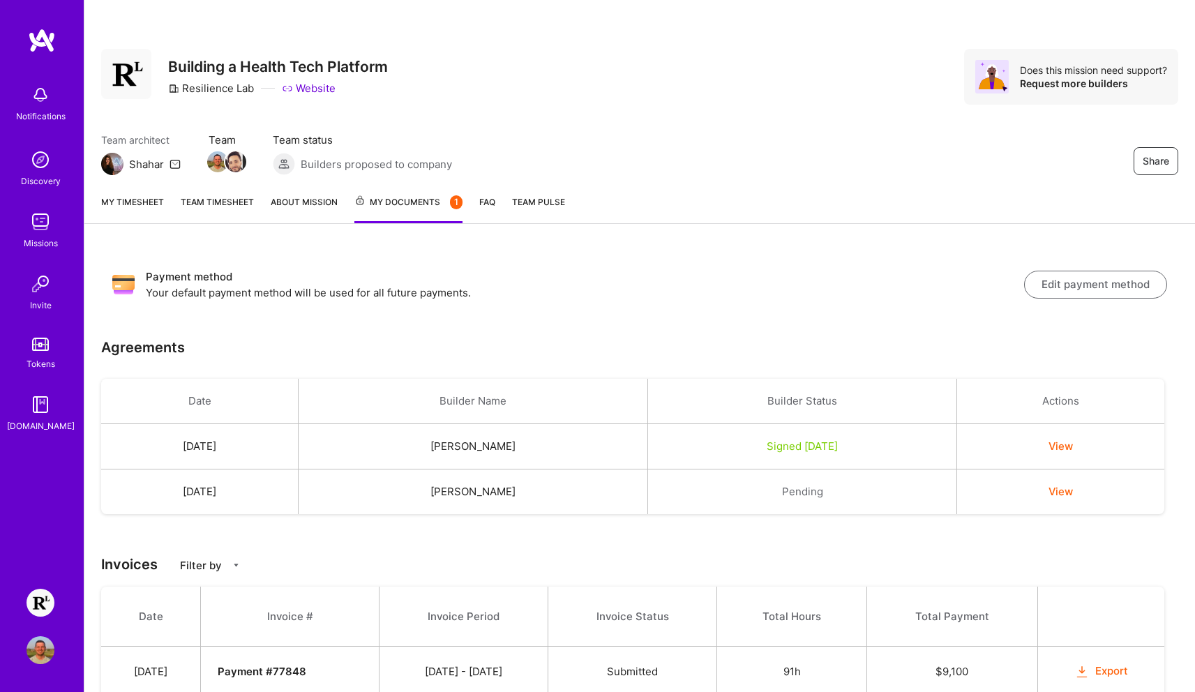
click at [668, 264] on div "Payment method Your default payment method will be used for all future payments…" at bounding box center [639, 284] width 1077 height 54
click at [488, 200] on link "FAQ" at bounding box center [487, 209] width 16 height 29
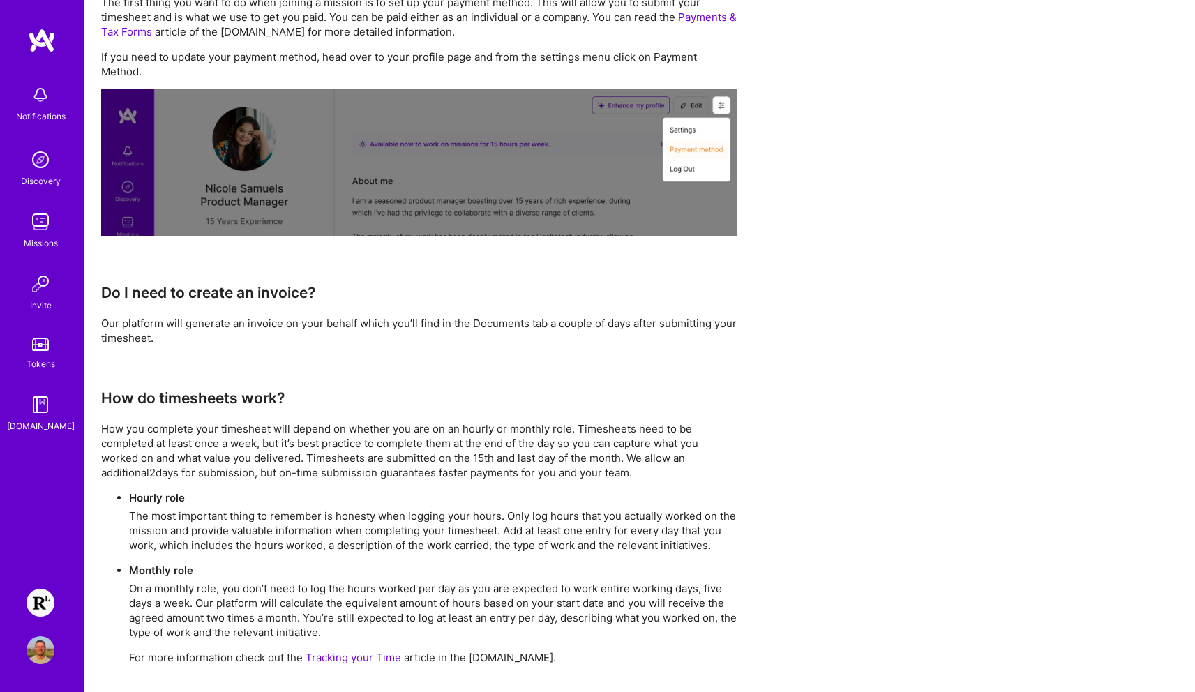
scroll to position [330, 0]
